Goal: Task Accomplishment & Management: Manage account settings

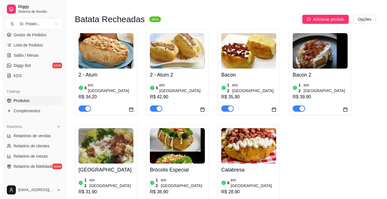
scroll to position [28, 0]
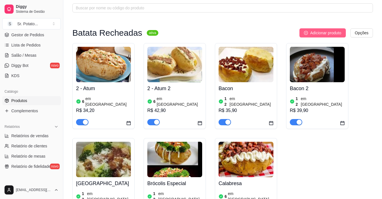
click at [327, 31] on span "Adicionar produto" at bounding box center [325, 33] width 31 height 6
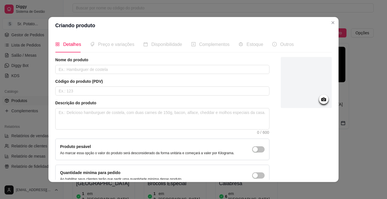
drag, startPoint x: 257, startPoint y: 145, endPoint x: 267, endPoint y: 151, distance: 11.4
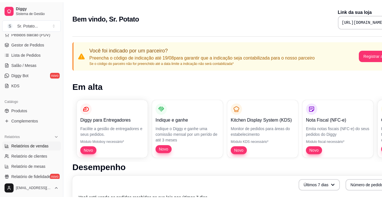
scroll to position [85, 0]
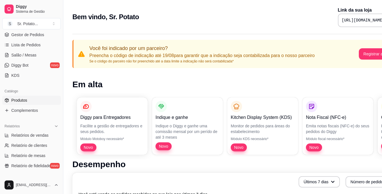
click at [22, 98] on span "Produtos" at bounding box center [19, 101] width 16 height 6
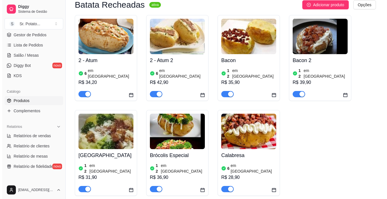
scroll to position [57, 0]
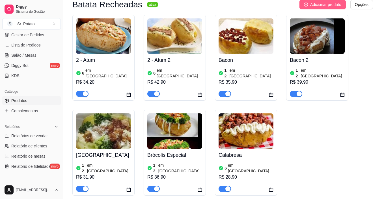
click at [330, 6] on span "Adicionar produto" at bounding box center [325, 4] width 31 height 6
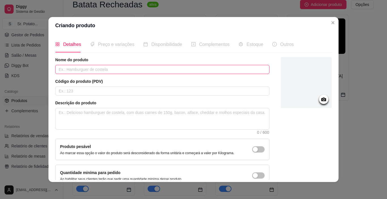
click at [118, 68] on input "text" at bounding box center [162, 69] width 214 height 9
type input "b"
type input "q"
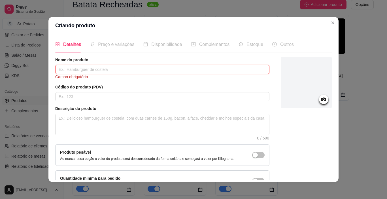
type input "q"
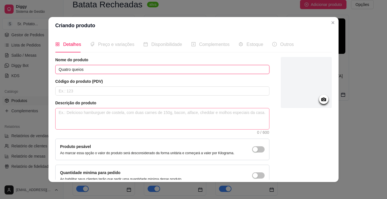
type input "Quatro queios"
click at [158, 120] on textarea at bounding box center [161, 118] width 213 height 21
type textarea "é"
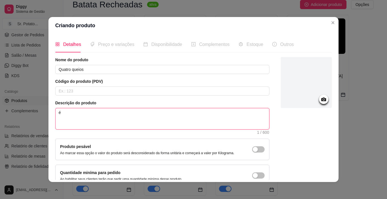
type textarea "é"
type textarea "é ´´"
type textarea "é ´"
type textarea "é"
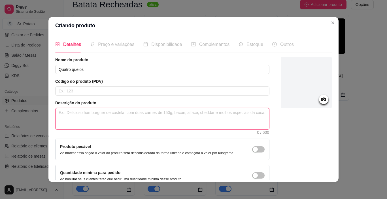
type textarea "è"
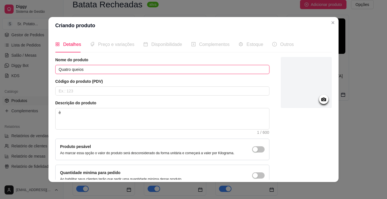
click at [98, 67] on input "Quatro queios" at bounding box center [162, 69] width 214 height 9
type input "Q"
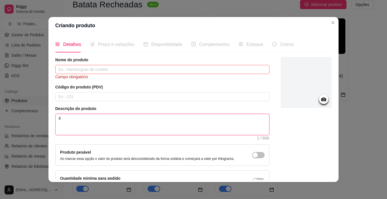
click at [63, 119] on textarea "è" at bounding box center [161, 124] width 213 height 21
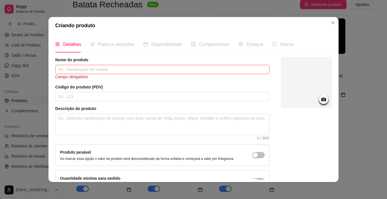
click at [77, 69] on input "text" at bounding box center [162, 69] width 214 height 9
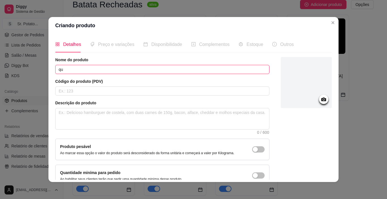
type input "q"
type input "Quatro queijos"
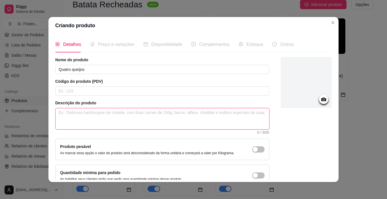
click at [95, 116] on textarea at bounding box center [161, 118] width 213 height 21
type textarea "é"
type textarea "é u"
type textarea "é um"
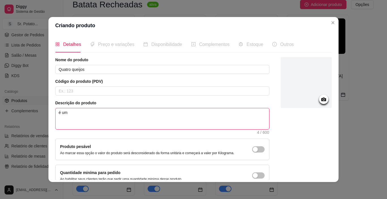
type textarea "é uma"
type textarea "é uma b"
type textarea "é uma ba"
type textarea "é uma bat"
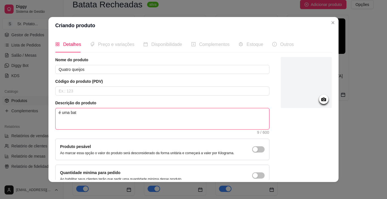
type textarea "é uma bata"
type textarea "é uma batat"
type textarea "é uma batata"
type textarea "é uma batata i"
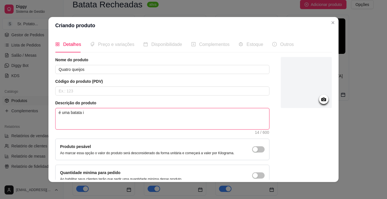
type textarea "é uma batata in"
type textarea "é uma batata ind"
type textarea "é uma batata indi"
type textarea "é uma batata indiv"
type textarea "é uma batata indivi"
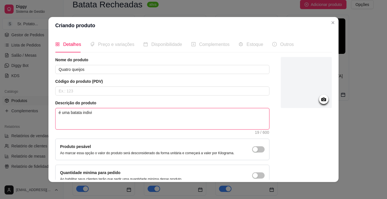
type textarea "é uma batata individ"
type textarea "é uma batata individu"
type textarea "é uma batata individua"
type textarea "é uma batata individual"
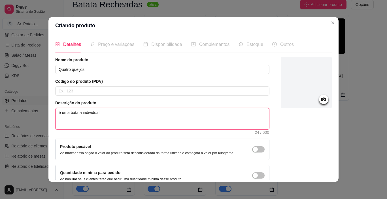
type textarea "é uma batata individual r"
type textarea "é uma batata individual re"
type textarea "é uma batata individual rec"
type textarea "é uma batata individual rech"
type textarea "é uma batata individual reche"
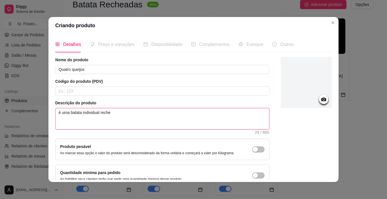
type textarea "é uma batata individual rechea"
type textarea "é uma batata individual rechead"
type textarea "é uma batata individual recheada"
type textarea "é uma batata individual recheada c"
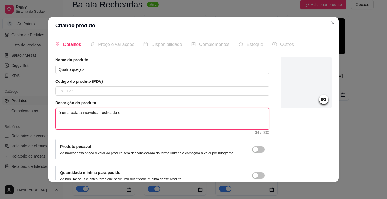
type textarea "é uma batata individual recheada co"
type textarea "é uma batata individual recheada com"
type textarea "é uma batata individual recheada com:"
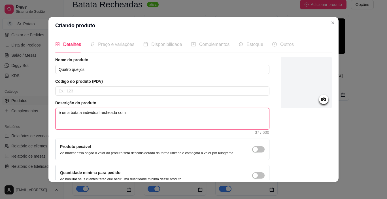
type textarea "é uma batata individual recheada co"
type textarea "é uma batata individual recheada c"
type textarea "é uma batata individual recheada"
type textarea "é uma batata individual rechead"
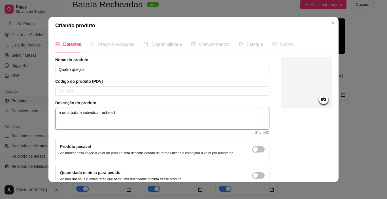
type textarea "é uma batata individual rechea"
type textarea "é uma batata individual reche"
type textarea "é uma batata individual rech"
type textarea "é uma batata individual rec"
type textarea "é uma batata individual re"
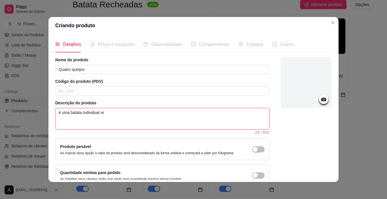
type textarea "é uma batata individual r"
type textarea "é uma batata individual"
type textarea "é uma batata individua"
type textarea "é uma batata individu"
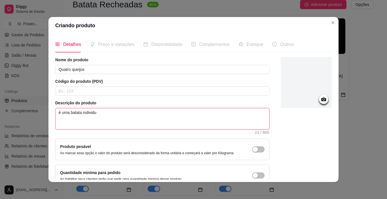
type textarea "é uma batata individ"
type textarea "é uma batata indivi"
type textarea "é uma batata indiv"
type textarea "é uma batata indi"
type textarea "é uma batata ind"
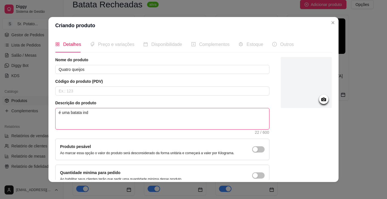
type textarea "é uma batata in"
type textarea "é uma batata i"
type textarea "é uma batata"
type textarea "é uma batat"
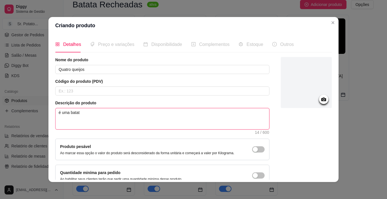
type textarea "é uma bata"
type textarea "é uma bat"
type textarea "é uma ba"
type textarea "é uma b"
type textarea "é uma"
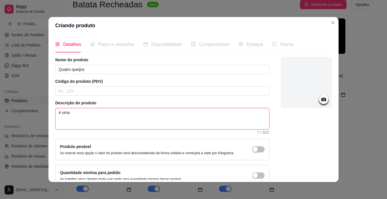
type textarea "é uma"
type textarea "é um"
type textarea "é u"
type textarea "é"
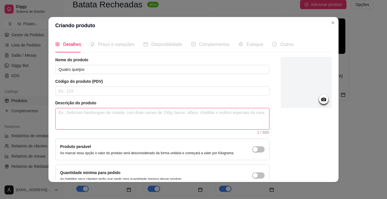
type textarea "E"
type textarea "É"
type textarea "É u"
type textarea "É um"
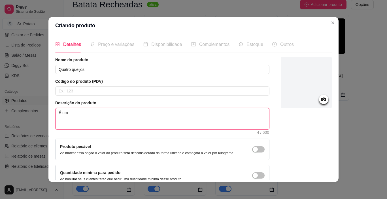
type textarea "É uma"
type textarea "É uma b"
type textarea "É uma ba"
type textarea "É uma bat"
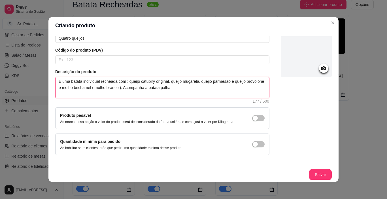
scroll to position [32, 0]
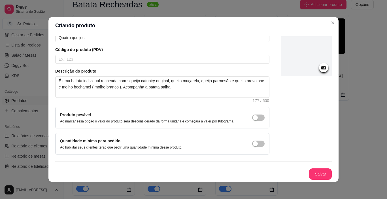
click at [321, 68] on icon at bounding box center [323, 68] width 5 height 4
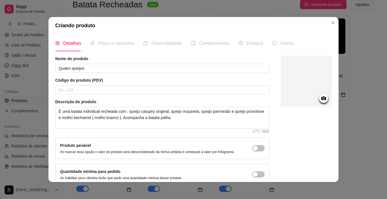
scroll to position [0, 0]
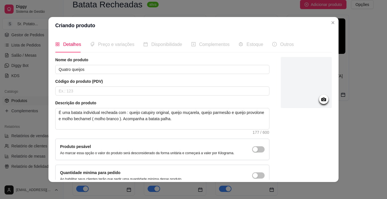
click at [320, 98] on icon at bounding box center [323, 99] width 7 height 7
click at [323, 99] on circle at bounding box center [323, 99] width 1 height 1
click at [321, 98] on icon at bounding box center [323, 99] width 5 height 4
click at [320, 97] on icon at bounding box center [323, 99] width 7 height 7
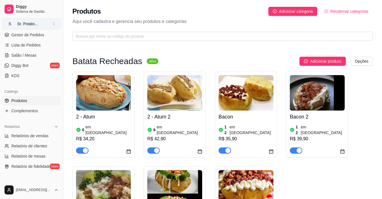
click at [51, 22] on button "S Sr. Potato ..." at bounding box center [31, 23] width 59 height 11
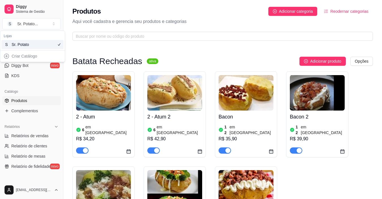
drag, startPoint x: 51, startPoint y: 24, endPoint x: 223, endPoint y: 22, distance: 171.8
click at [223, 22] on p "Aqui você cadastra e gerencia seu produtos e categorias" at bounding box center [222, 21] width 301 height 7
click at [29, 36] on span "Gestor de Pedidos" at bounding box center [27, 35] width 33 height 6
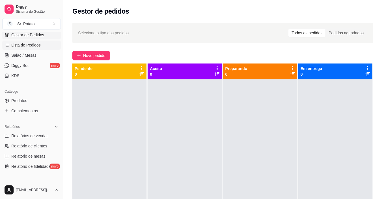
click at [29, 46] on span "Lista de Pedidos" at bounding box center [25, 45] width 29 height 6
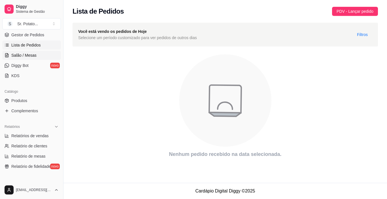
click at [27, 56] on span "Salão / Mesas" at bounding box center [23, 55] width 25 height 6
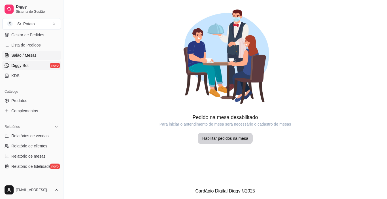
click at [25, 65] on span "Diggy Bot" at bounding box center [19, 66] width 17 height 6
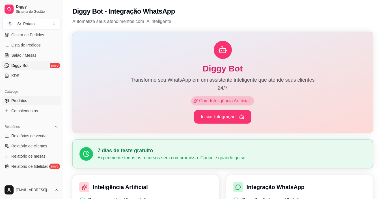
click at [23, 98] on span "Produtos" at bounding box center [19, 101] width 16 height 6
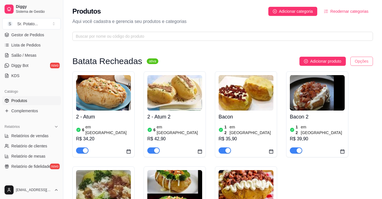
click at [353, 60] on html "Diggy Sistema de Gestão S Sr. Potato ... Loja aberta Período gratuito até 11/09…" at bounding box center [191, 99] width 382 height 199
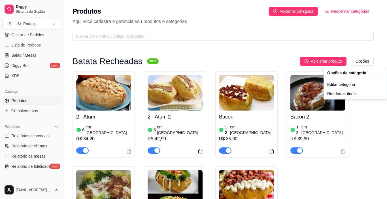
click at [352, 60] on html "Diggy Sistema de Gestão S Sr. Potato ... Loja aberta Período gratuito até 11/09…" at bounding box center [193, 99] width 387 height 199
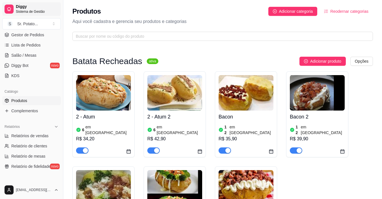
click at [29, 8] on span "Diggy" at bounding box center [37, 6] width 43 height 5
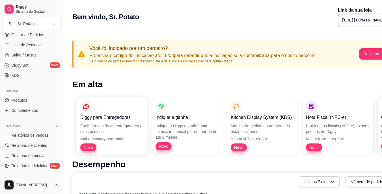
scroll to position [0, 25]
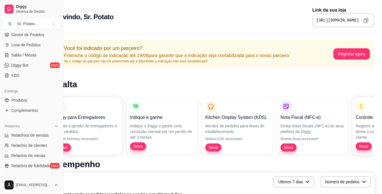
drag, startPoint x: 291, startPoint y: 20, endPoint x: 386, endPoint y: 29, distance: 96.0
click at [357, 29] on html "Diggy Sistema de Gestão S Sr. Potato ... Loja aberta Período gratuito até 11/09…" at bounding box center [166, 97] width 382 height 194
click at [27, 100] on span "Produtos" at bounding box center [19, 101] width 16 height 6
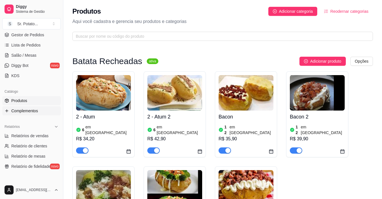
click at [27, 109] on span "Complementos" at bounding box center [24, 111] width 27 height 6
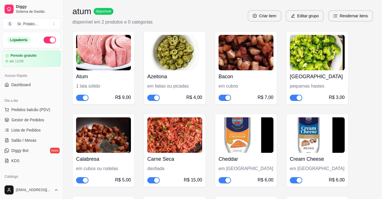
scroll to position [57, 0]
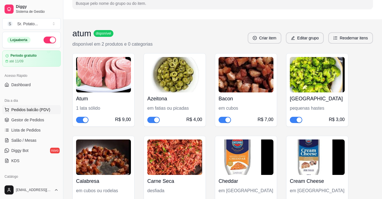
click at [30, 109] on span "Pedidos balcão (PDV)" at bounding box center [30, 110] width 39 height 6
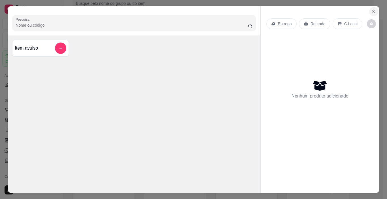
click at [371, 9] on icon "Close" at bounding box center [373, 11] width 5 height 5
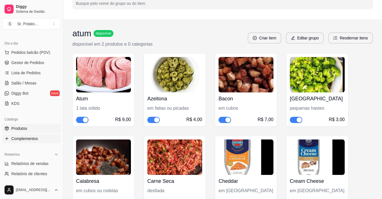
scroll to position [67, 0]
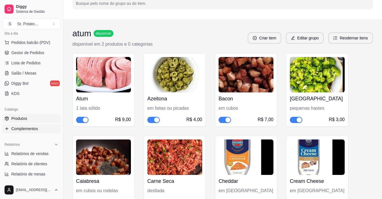
click at [25, 117] on span "Produtos" at bounding box center [19, 118] width 16 height 6
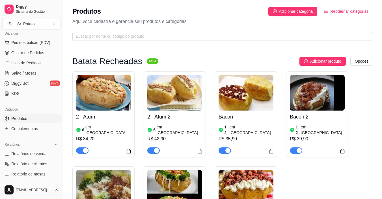
click at [122, 104] on img at bounding box center [103, 92] width 55 height 35
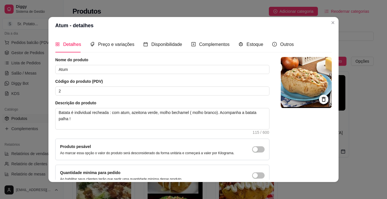
click at [180, 44] on div "Detalhes Preço e variações Disponibilidade Complementos Estoque Outros" at bounding box center [174, 44] width 238 height 16
click at [168, 43] on span "Disponibilidade" at bounding box center [166, 44] width 31 height 5
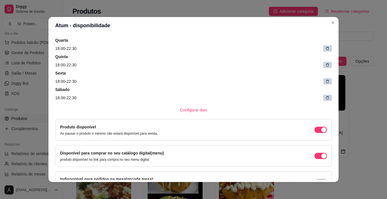
scroll to position [57, 0]
click at [198, 110] on span "Configurar dias" at bounding box center [193, 109] width 27 height 6
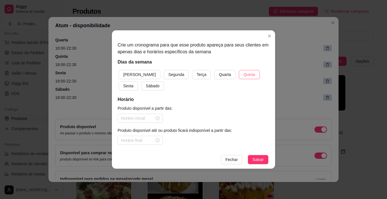
click at [243, 72] on span "Quinta" at bounding box center [249, 74] width 12 height 6
click at [143, 118] on input at bounding box center [137, 118] width 33 height 6
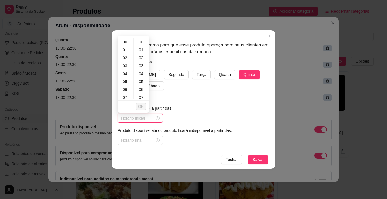
click at [125, 118] on input at bounding box center [137, 118] width 33 height 6
click at [142, 106] on span "OK" at bounding box center [141, 106] width 6 height 6
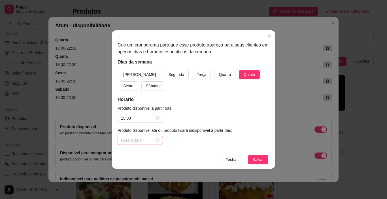
click at [142, 136] on div at bounding box center [139, 140] width 45 height 9
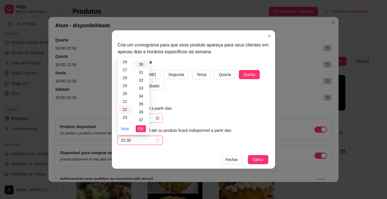
scroll to position [238, 0]
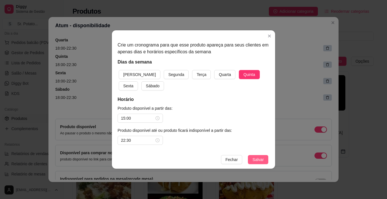
click at [255, 159] on span "Salvar" at bounding box center [257, 159] width 11 height 6
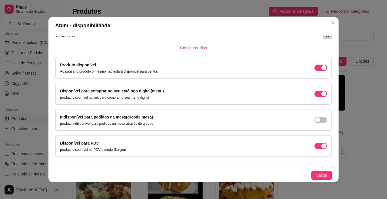
scroll to position [1, 0]
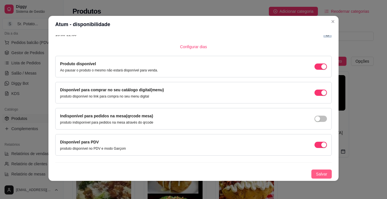
click at [316, 174] on span "Salvar" at bounding box center [321, 174] width 11 height 6
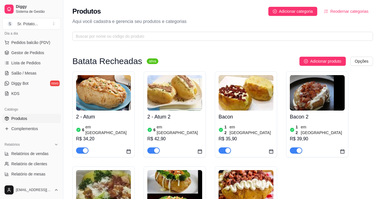
click at [116, 112] on div "2 - Atum 6 em estoque R$ 34,20" at bounding box center [103, 131] width 55 height 43
click at [114, 103] on img at bounding box center [103, 92] width 55 height 35
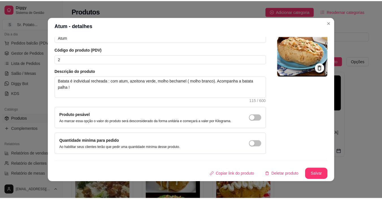
scroll to position [1, 0]
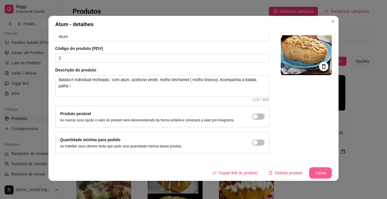
click at [314, 174] on button "Salvar" at bounding box center [320, 172] width 23 height 11
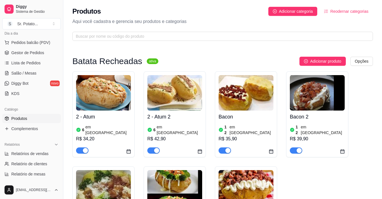
click at [114, 100] on img at bounding box center [103, 92] width 55 height 35
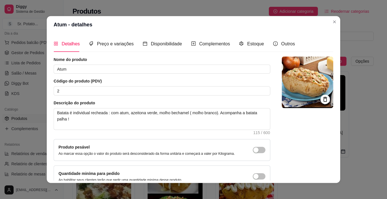
click at [114, 100] on article "Descrição do produto" at bounding box center [161, 103] width 217 height 6
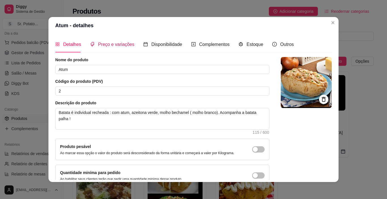
click at [121, 46] on span "Preço e variações" at bounding box center [116, 44] width 36 height 5
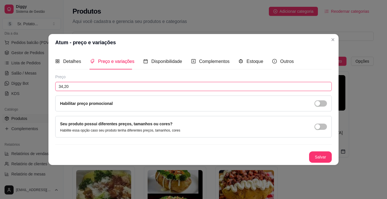
click at [77, 85] on input "34,20" at bounding box center [193, 86] width 276 height 9
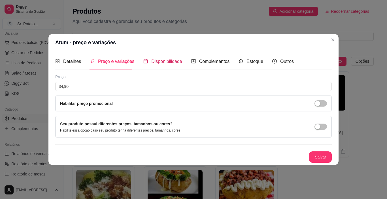
click at [178, 61] on span "Disponibilidade" at bounding box center [166, 61] width 31 height 5
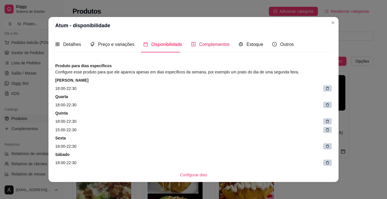
click at [205, 42] on span "Complementos" at bounding box center [214, 44] width 31 height 5
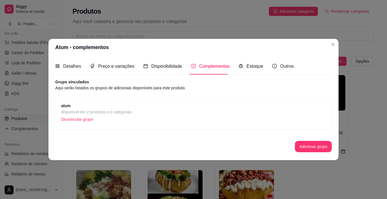
click at [215, 66] on span "Complementos" at bounding box center [214, 66] width 31 height 5
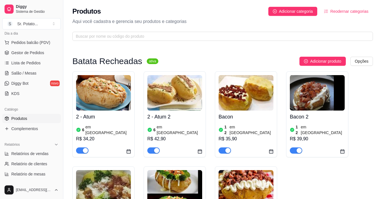
click at [120, 108] on img at bounding box center [103, 92] width 55 height 35
click at [24, 128] on span "Complementos" at bounding box center [24, 129] width 27 height 6
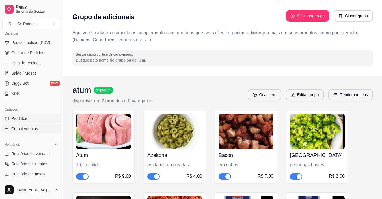
click at [22, 119] on span "Produtos" at bounding box center [19, 118] width 16 height 6
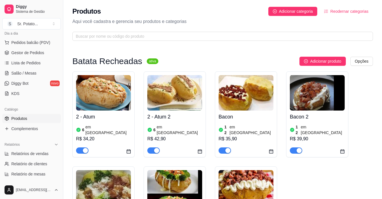
click at [106, 106] on img at bounding box center [103, 92] width 55 height 35
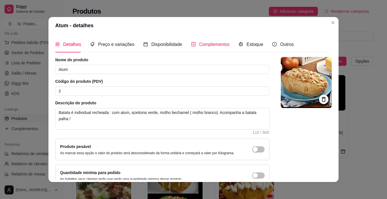
click at [194, 44] on div "Complementos" at bounding box center [210, 44] width 38 height 7
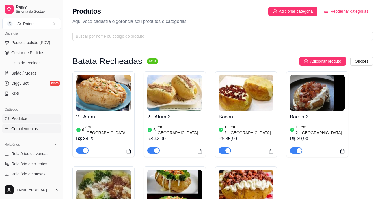
click at [28, 129] on span "Complementos" at bounding box center [24, 129] width 27 height 6
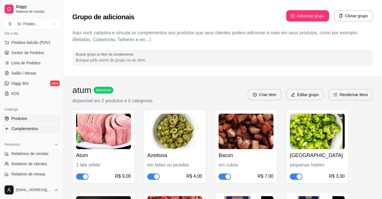
click at [22, 120] on span "Produtos" at bounding box center [19, 118] width 16 height 6
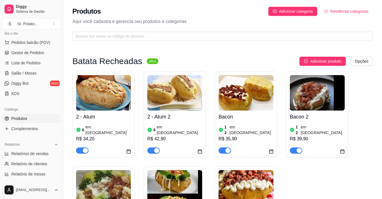
click at [89, 116] on h4 "2 - Atum" at bounding box center [103, 117] width 55 height 8
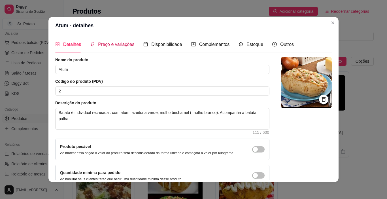
click at [124, 44] on span "Preço e variações" at bounding box center [116, 44] width 36 height 5
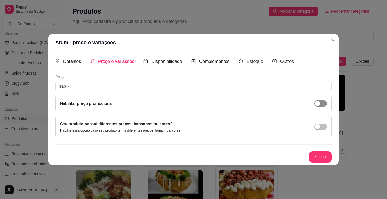
click at [318, 101] on div "button" at bounding box center [317, 103] width 5 height 5
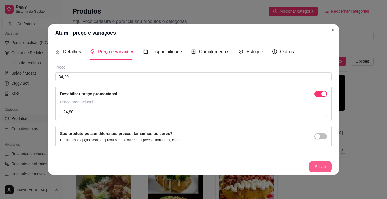
click at [317, 168] on button "Salvar" at bounding box center [320, 166] width 23 height 11
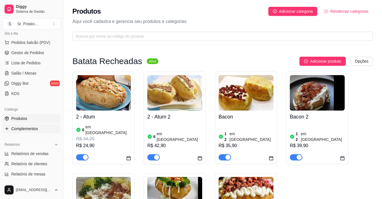
click at [24, 127] on span "Complementos" at bounding box center [24, 129] width 27 height 6
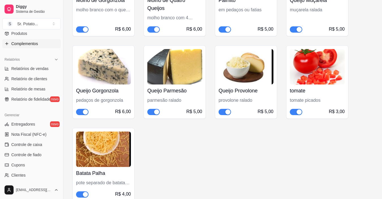
scroll to position [368, 0]
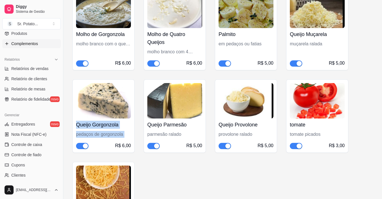
drag, startPoint x: 72, startPoint y: 126, endPoint x: 73, endPoint y: 150, distance: 24.4
drag, startPoint x: 82, startPoint y: 161, endPoint x: 72, endPoint y: 188, distance: 29.2
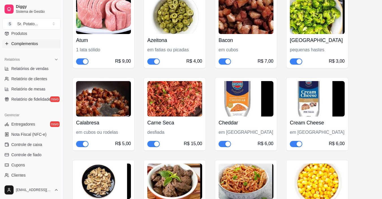
scroll to position [81, 0]
